Goal: Communication & Community: Answer question/provide support

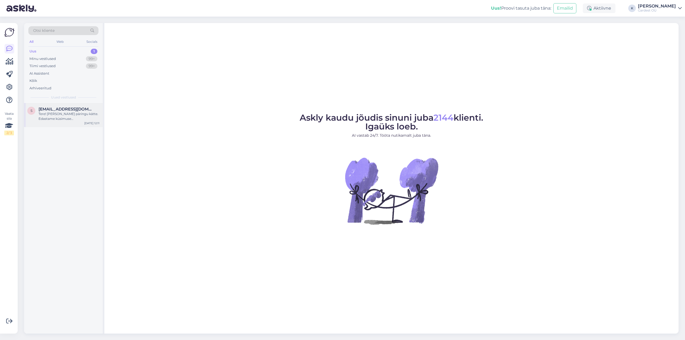
click at [66, 114] on div "Tere! [PERSON_NAME] päringu kätte. Edastame küsimuse klienditeenindajale, kes v…" at bounding box center [69, 117] width 61 height 10
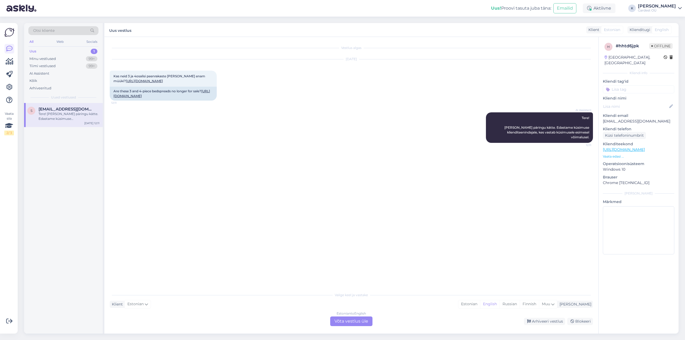
click at [347, 319] on div "Estonian to English Võta vestlus üle" at bounding box center [351, 322] width 42 height 10
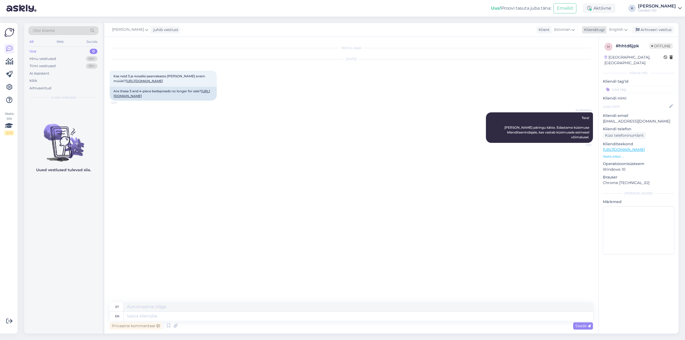
click at [627, 31] on icon at bounding box center [626, 30] width 3 height 6
click at [613, 69] on link "Estonian" at bounding box center [606, 68] width 59 height 9
click at [236, 318] on textarea at bounding box center [351, 315] width 483 height 11
type textarea "Tere, sel sügisel ei [PERSON_NAME] toodet juurde tulemas."
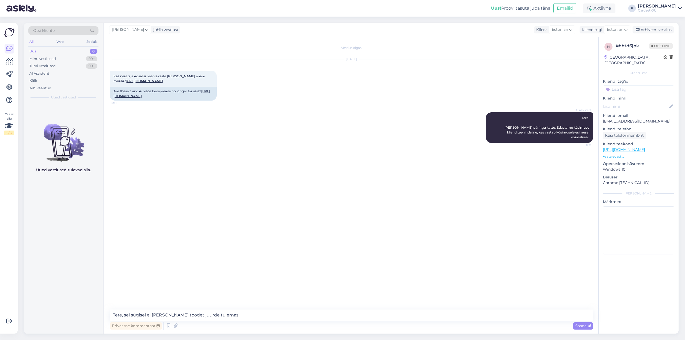
click at [579, 324] on span "Saada" at bounding box center [584, 326] width 16 height 5
click at [36, 80] on div "Kõik" at bounding box center [33, 80] width 8 height 5
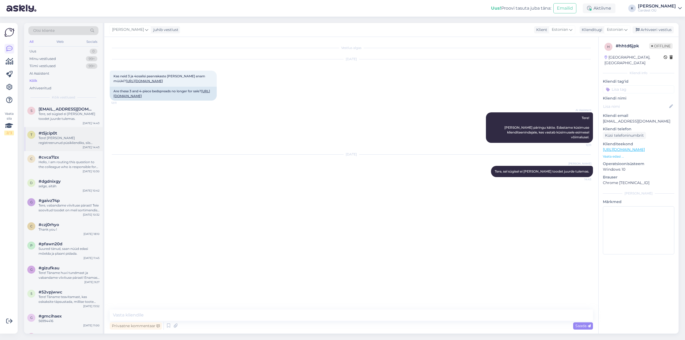
click at [61, 139] on div "Tere! [PERSON_NAME] registreerunud püsikliendiks, siis palun logige oma kontolt…" at bounding box center [69, 141] width 61 height 10
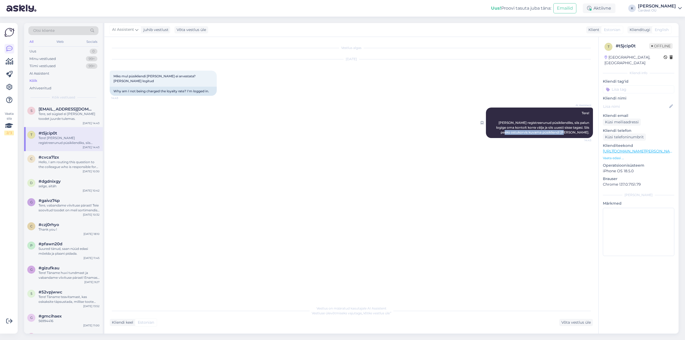
drag, startPoint x: 530, startPoint y: 128, endPoint x: 591, endPoint y: 128, distance: 60.8
click at [591, 128] on div "AI Assistent Tere! [PERSON_NAME] registreerunud püsikliendiks, siis palun logig…" at bounding box center [539, 123] width 107 height 31
click at [62, 115] on div "Tere, sel sügisel ei [PERSON_NAME] toodet juurde tulemas." at bounding box center [69, 117] width 61 height 10
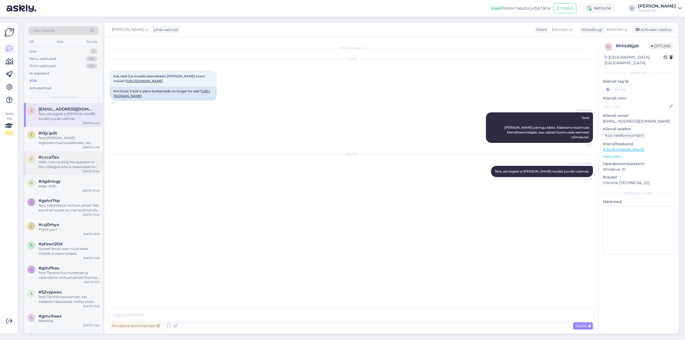
click at [62, 165] on div "Hello, I am routing this question to the colleague who is responsible for this …" at bounding box center [69, 165] width 61 height 10
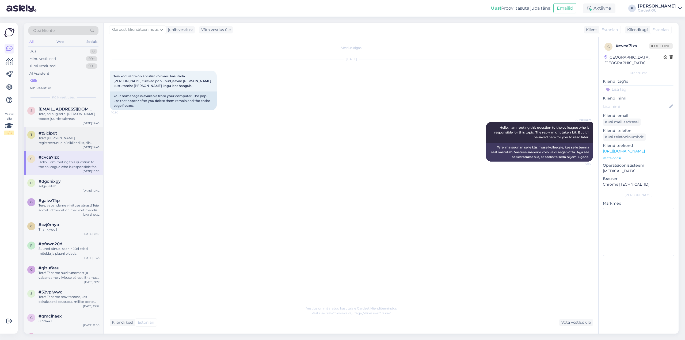
click at [61, 140] on div "Tere! [PERSON_NAME] registreerunud püsikliendiks, siis palun logige oma kontolt…" at bounding box center [69, 141] width 61 height 10
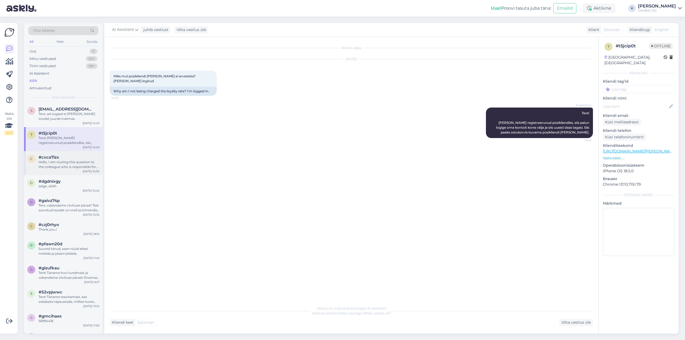
click at [66, 162] on div "Hello, I am routing this question to the colleague who is responsible for this …" at bounding box center [69, 165] width 61 height 10
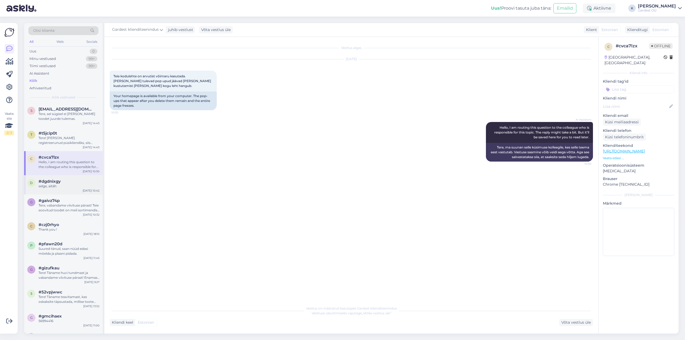
click at [61, 186] on div "selge, aitäh" at bounding box center [69, 186] width 61 height 5
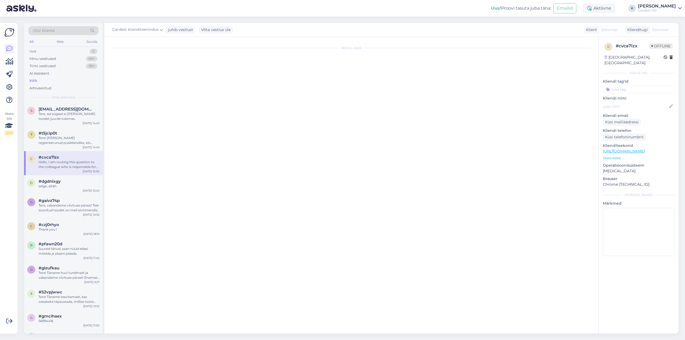
scroll to position [3, 0]
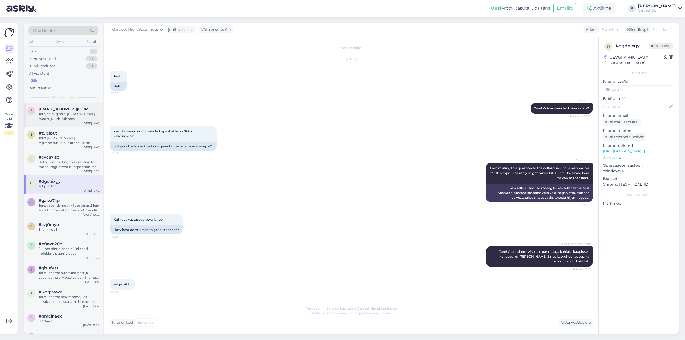
click at [66, 118] on div "Tere, sel sügisel ei [PERSON_NAME] toodet juurde tulemas." at bounding box center [69, 117] width 61 height 10
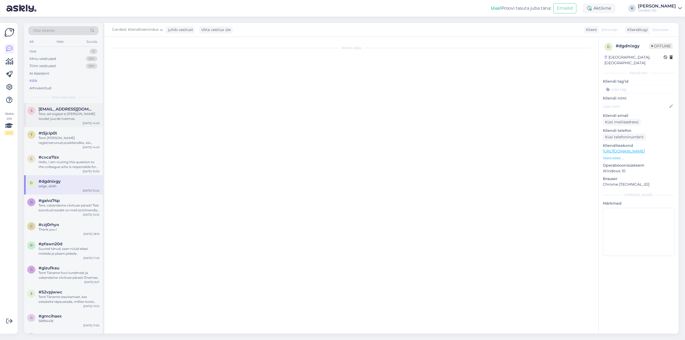
scroll to position [0, 0]
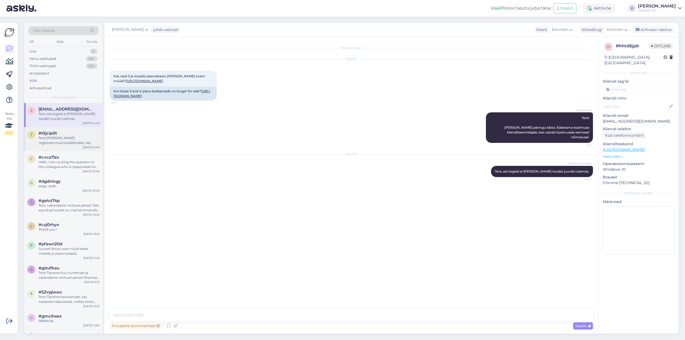
click at [69, 133] on div "#t5jcip0t" at bounding box center [69, 133] width 61 height 5
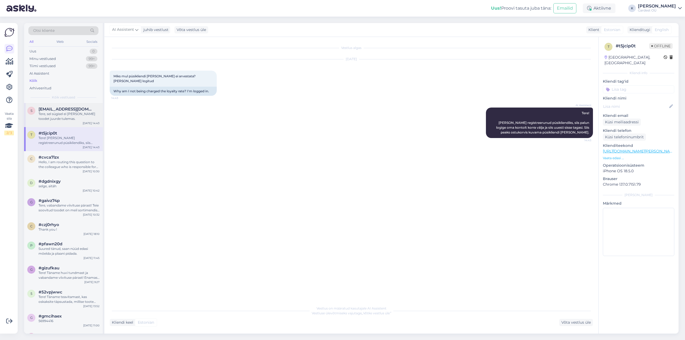
click at [63, 112] on div "[EMAIL_ADDRESS][DOMAIN_NAME] Tere, sel sügisel ei [PERSON_NAME] toodet juurde t…" at bounding box center [69, 114] width 61 height 14
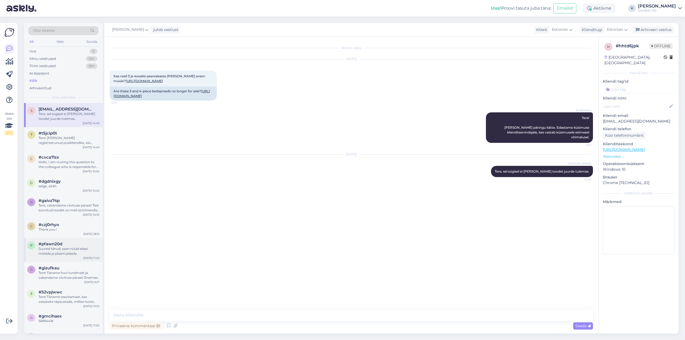
click at [63, 249] on div "Suured tänud, saan nüüd edasi mõelda ja plaani pidada." at bounding box center [69, 252] width 61 height 10
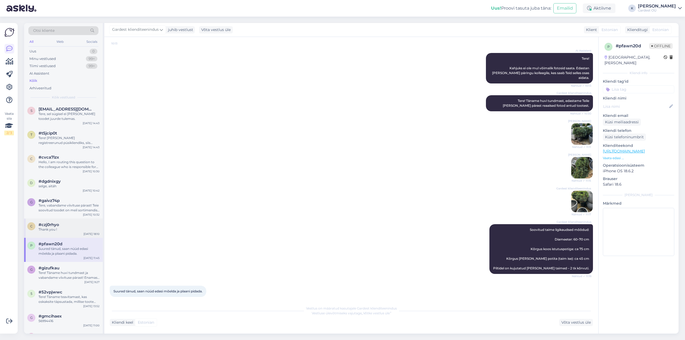
click at [60, 227] on div "#czj0rhyo" at bounding box center [69, 224] width 61 height 5
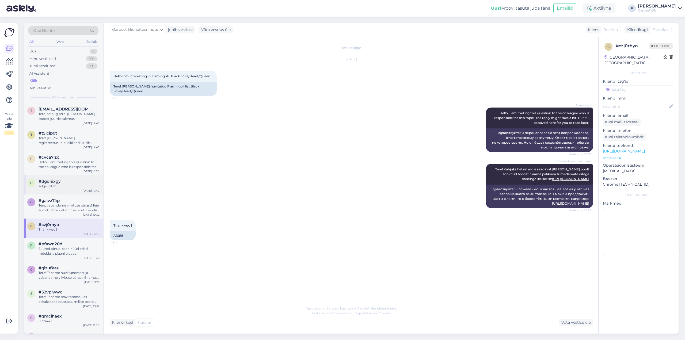
click at [59, 184] on span "#dgdnixgy" at bounding box center [50, 181] width 22 height 5
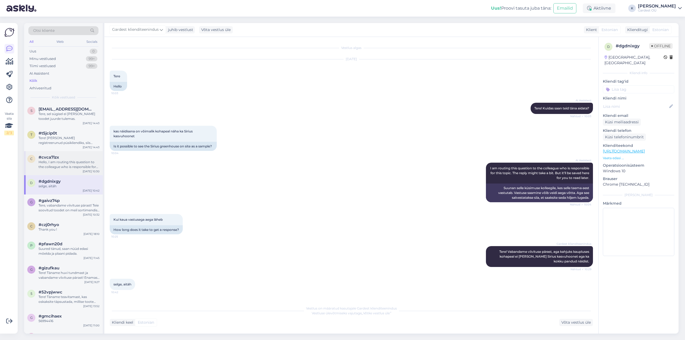
click at [60, 165] on div "Hello, I am routing this question to the colleague who is responsible for this …" at bounding box center [69, 165] width 61 height 10
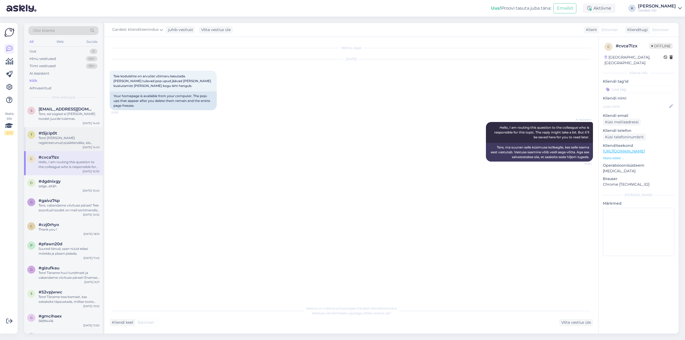
click at [56, 139] on div "Tere! [PERSON_NAME] registreerunud püsikliendiks, siis palun logige oma kontolt…" at bounding box center [69, 141] width 61 height 10
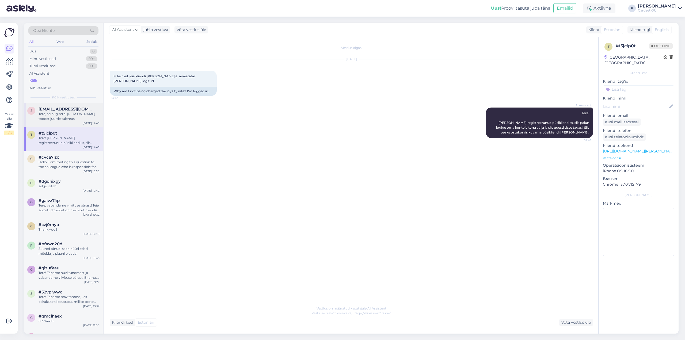
click at [61, 112] on div "Tere, sel sügisel ei [PERSON_NAME] toodet juurde tulemas." at bounding box center [69, 117] width 61 height 10
